Goal: Task Accomplishment & Management: Manage account settings

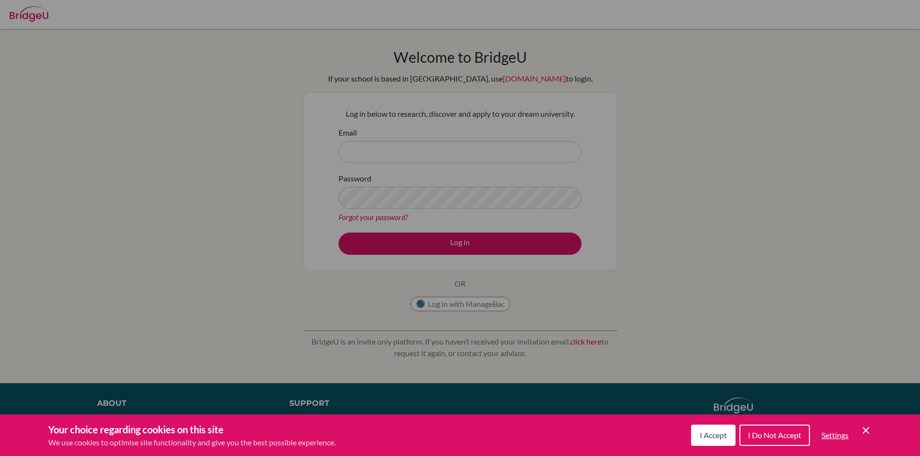
click at [706, 438] on span "I Accept" at bounding box center [713, 435] width 27 height 9
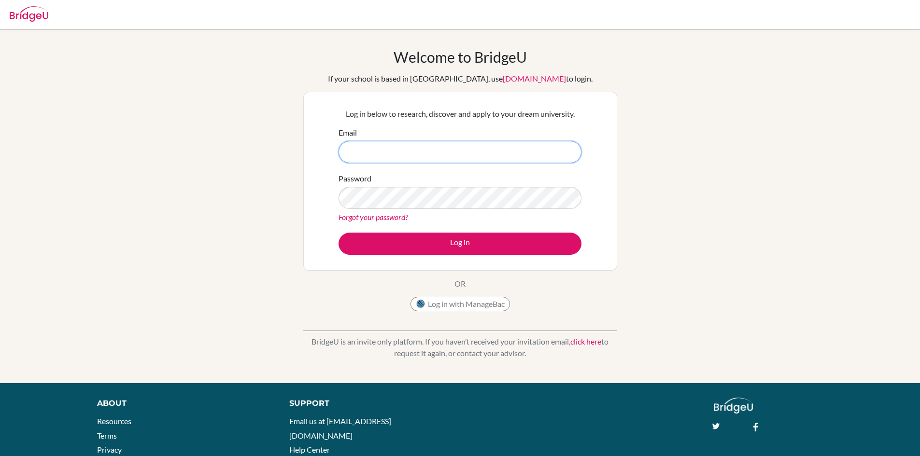
click at [391, 154] on input "Email" at bounding box center [460, 152] width 243 height 22
type input "g"
type input "[EMAIL_ADDRESS][DOMAIN_NAME]"
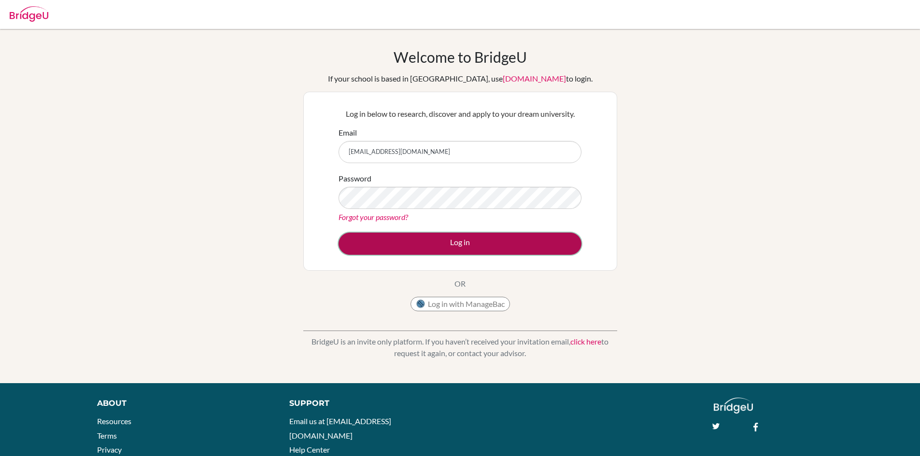
click at [450, 240] on button "Log in" at bounding box center [460, 244] width 243 height 22
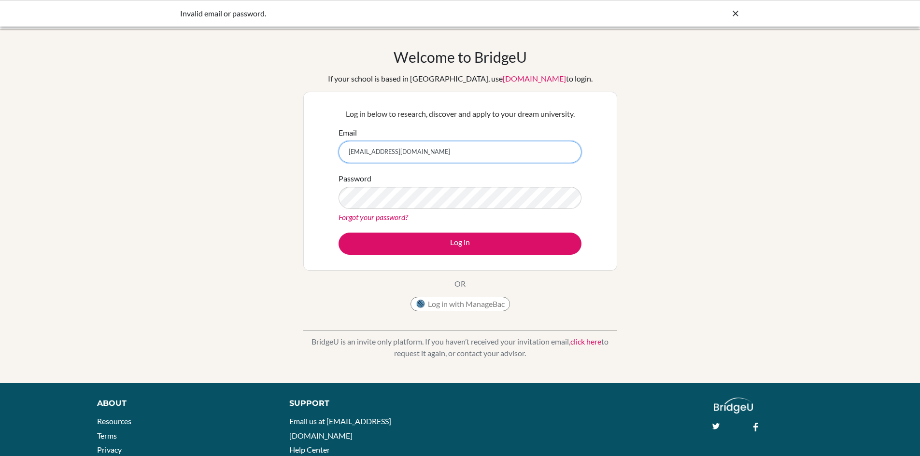
click at [412, 144] on input "[EMAIL_ADDRESS][DOMAIN_NAME]" at bounding box center [460, 152] width 243 height 22
type input "[EMAIL_ADDRESS][DOMAIN_NAME]"
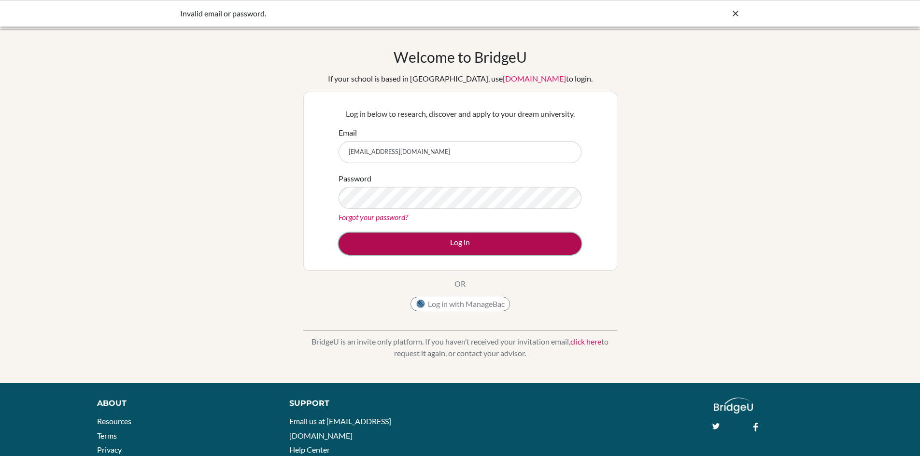
click at [444, 249] on button "Log in" at bounding box center [460, 244] width 243 height 22
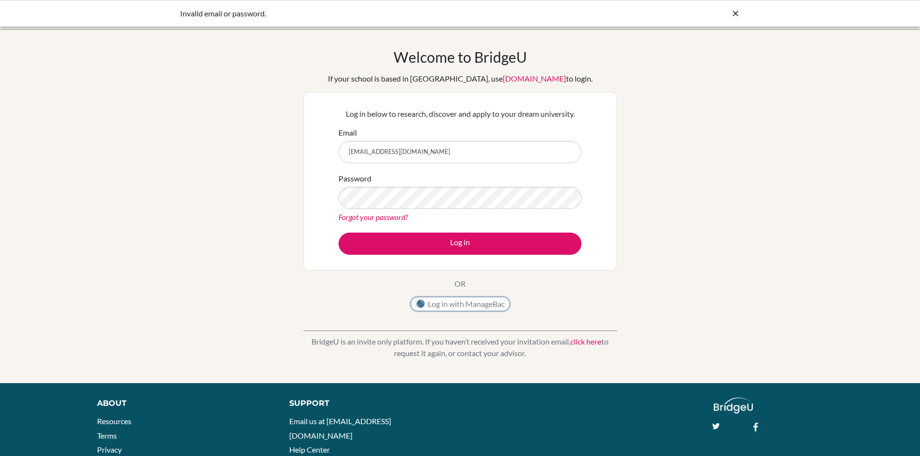
click at [445, 309] on button "Log in with ManageBac" at bounding box center [460, 304] width 99 height 14
click at [413, 150] on input "[EMAIL_ADDRESS][DOMAIN_NAME]" at bounding box center [460, 152] width 243 height 22
click at [421, 153] on input "[EMAIL_ADDRESS][DOMAIN_NAME]" at bounding box center [460, 152] width 243 height 22
type input "[EMAIL_ADDRESS][DOMAIN_NAME]"
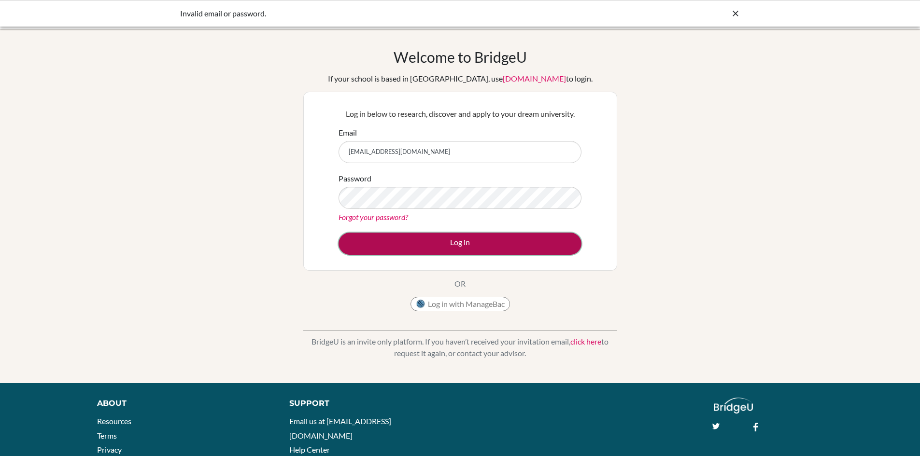
click at [398, 235] on button "Log in" at bounding box center [460, 244] width 243 height 22
click at [426, 244] on button "Log in" at bounding box center [460, 244] width 243 height 22
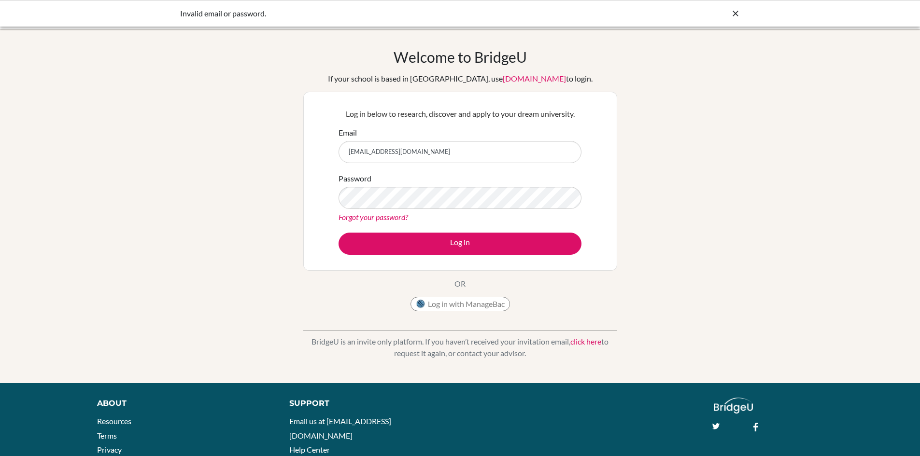
click at [505, 75] on link "[DOMAIN_NAME]" at bounding box center [534, 78] width 63 height 9
click at [503, 77] on link "[DOMAIN_NAME]" at bounding box center [534, 78] width 63 height 9
